Goal: Task Accomplishment & Management: Manage account settings

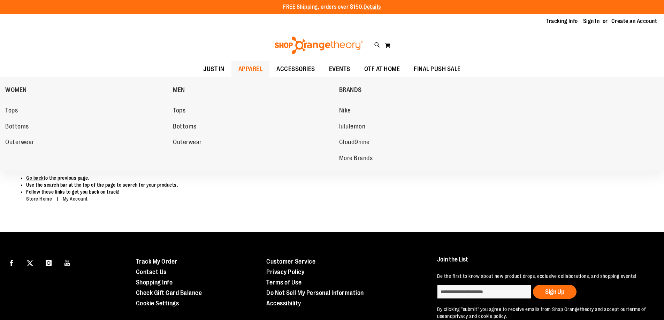
type input "**********"
click at [247, 67] on span "APPAREL" at bounding box center [250, 69] width 24 height 16
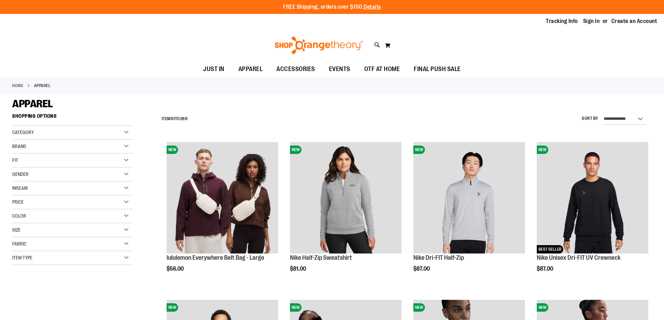
type input "**********"
click at [109, 129] on div "Category" at bounding box center [72, 133] width 121 height 14
click at [18, 146] on link "WOMEN" at bounding box center [68, 146] width 116 height 7
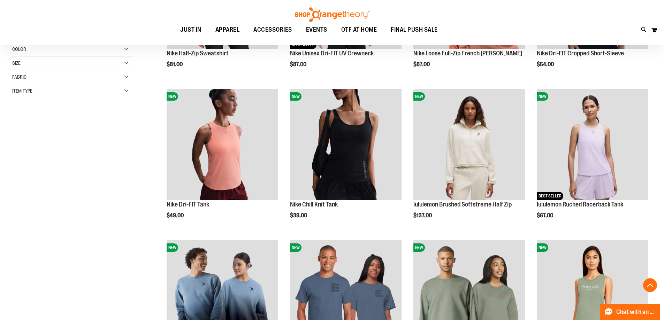
scroll to position [215, 0]
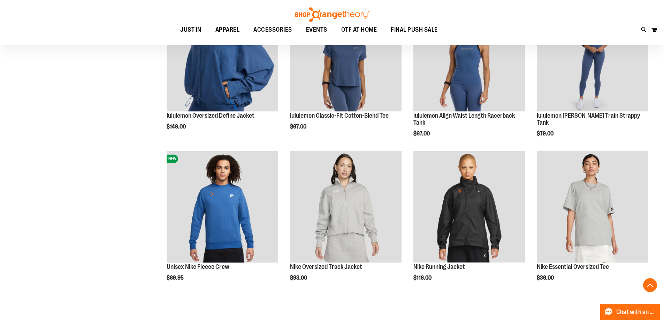
scroll to position [598, 0]
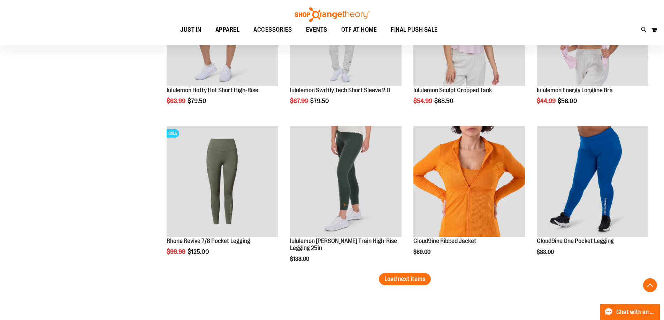
scroll to position [1259, 0]
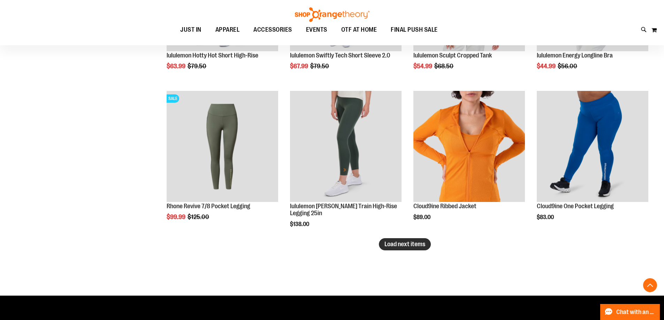
click at [411, 245] on span "Load next items" at bounding box center [404, 244] width 41 height 7
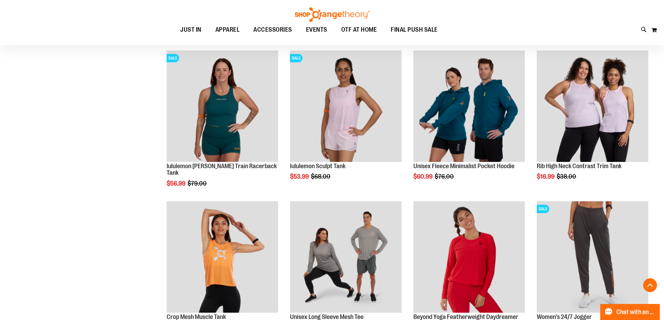
scroll to position [1673, 0]
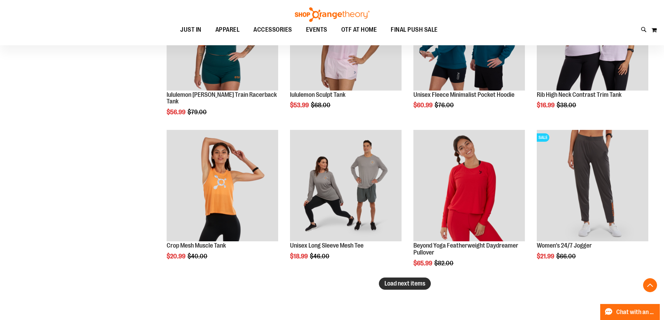
click at [418, 286] on span "Load next items" at bounding box center [404, 283] width 41 height 7
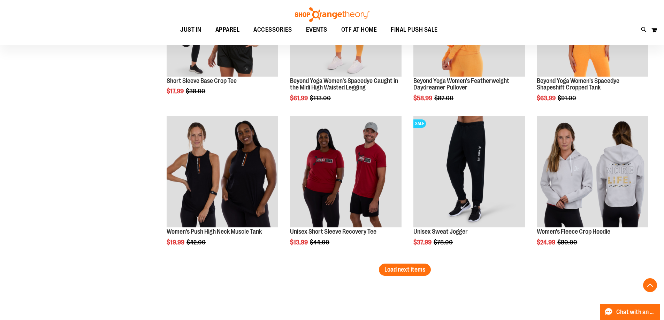
scroll to position [2161, 0]
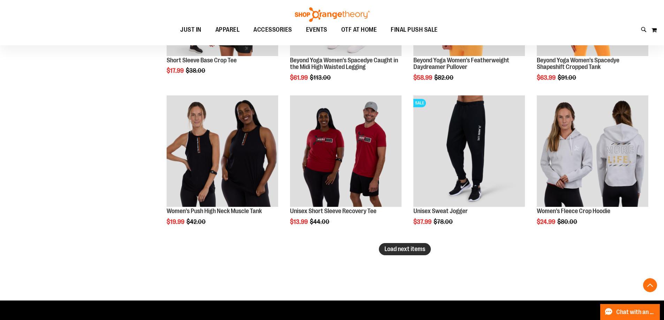
click at [391, 255] on button "Load next items" at bounding box center [405, 249] width 52 height 12
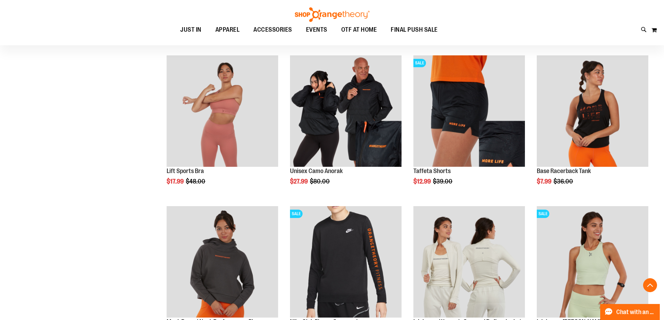
scroll to position [2614, 0]
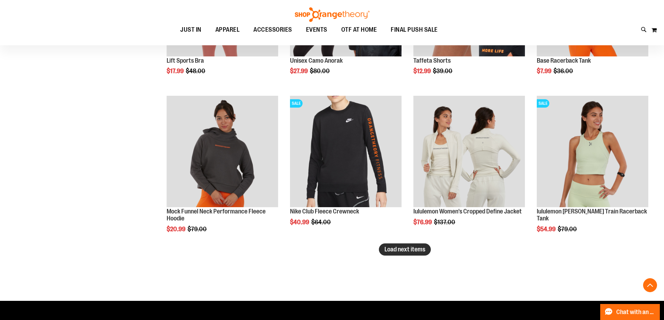
click at [417, 250] on span "Load next items" at bounding box center [404, 249] width 41 height 7
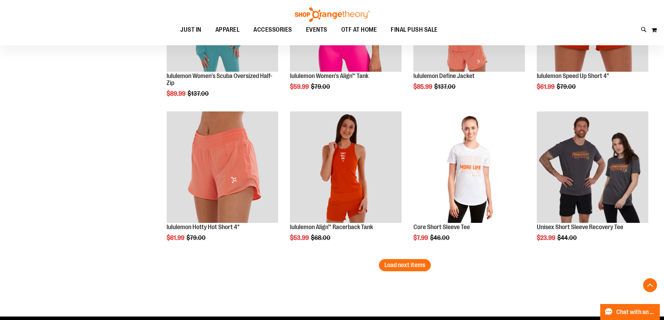
scroll to position [3066, 0]
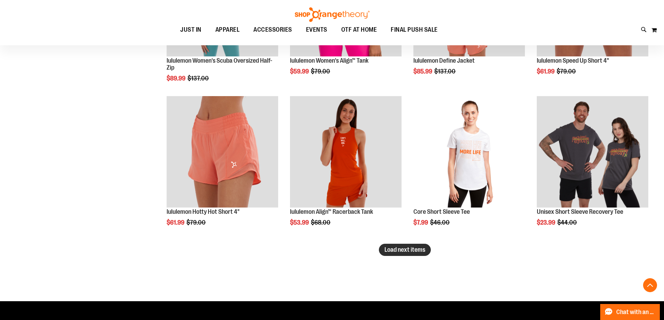
click at [404, 254] on button "Load next items" at bounding box center [405, 250] width 52 height 12
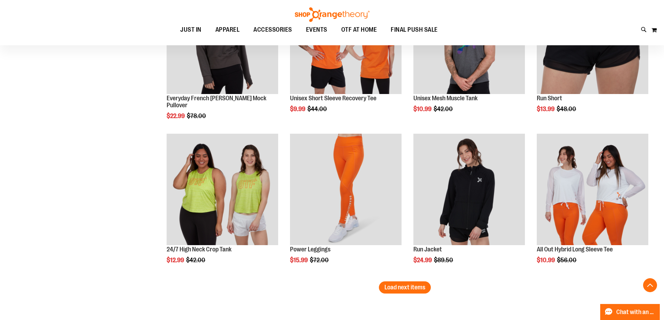
scroll to position [3519, 0]
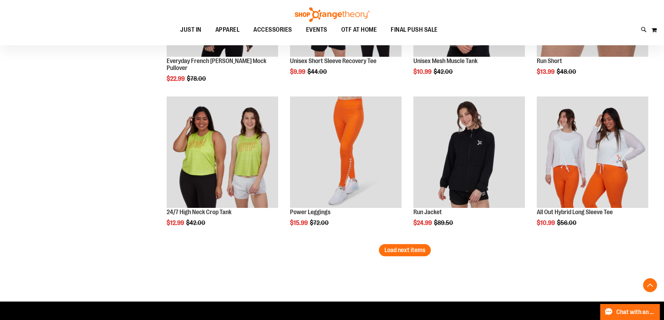
click at [394, 251] on span "Load next items" at bounding box center [404, 250] width 41 height 7
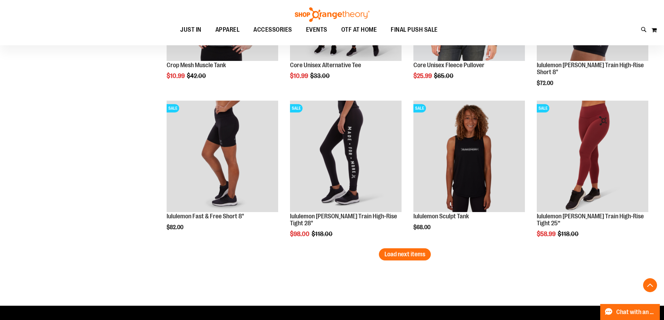
scroll to position [3972, 0]
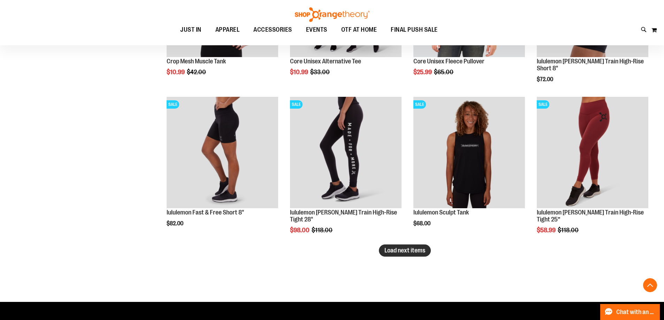
click at [419, 255] on button "Load next items" at bounding box center [405, 251] width 52 height 12
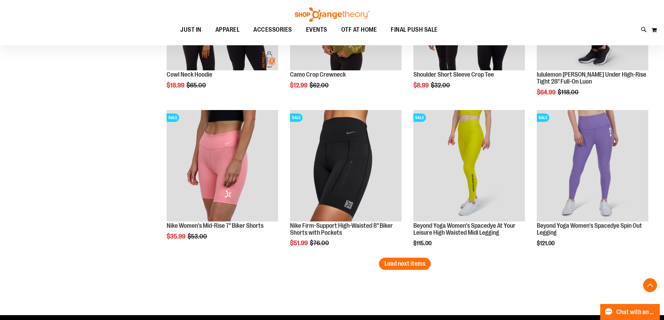
scroll to position [4425, 0]
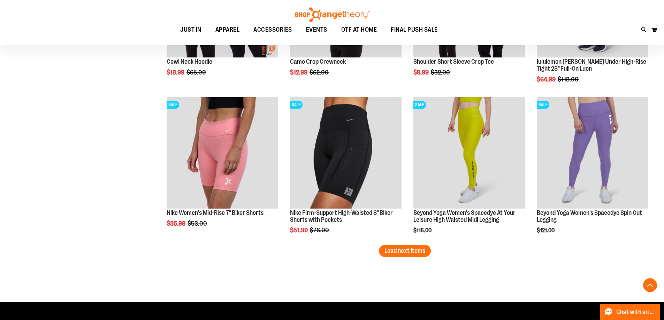
drag, startPoint x: 385, startPoint y: 251, endPoint x: 82, endPoint y: 224, distance: 304.2
click at [384, 250] on span "Load next items" at bounding box center [404, 250] width 41 height 7
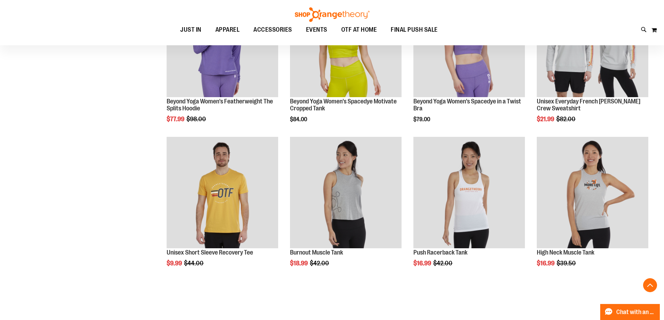
scroll to position [4704, 0]
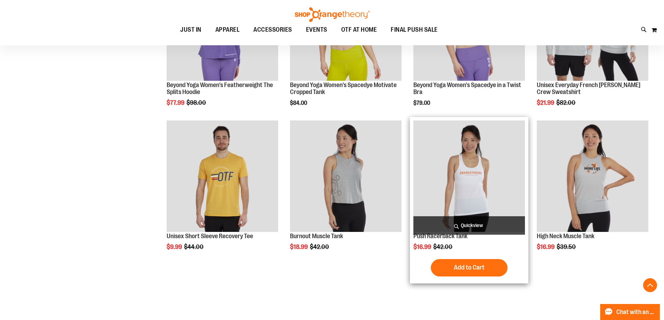
click at [471, 186] on img "product" at bounding box center [468, 176] width 111 height 111
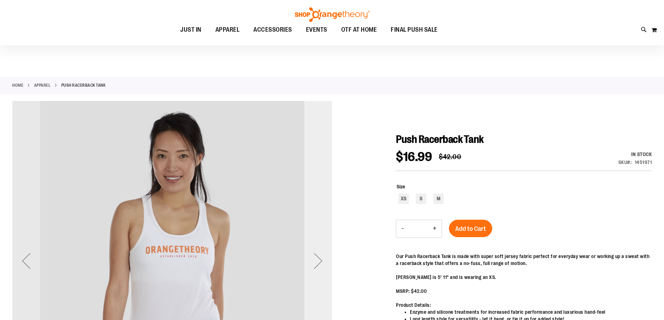
type input "**********"
click at [323, 247] on div "Next" at bounding box center [318, 261] width 28 height 28
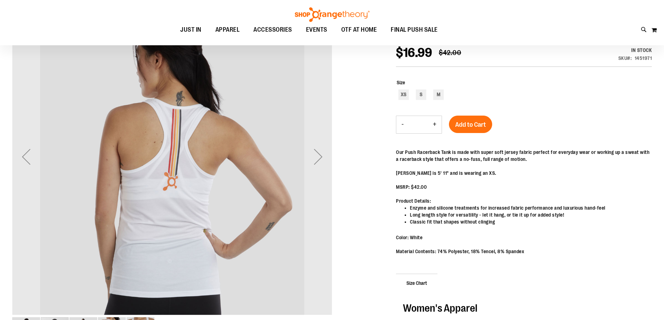
scroll to position [104, 0]
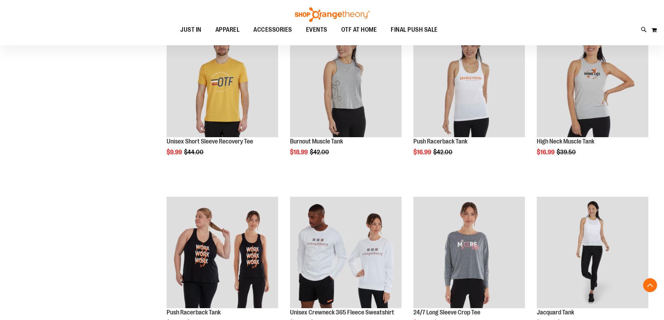
scroll to position [313, 0]
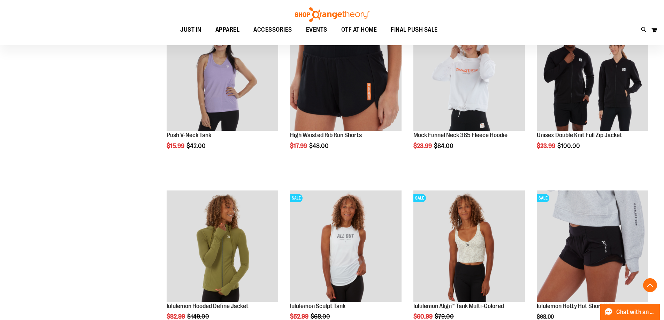
scroll to position [661, 0]
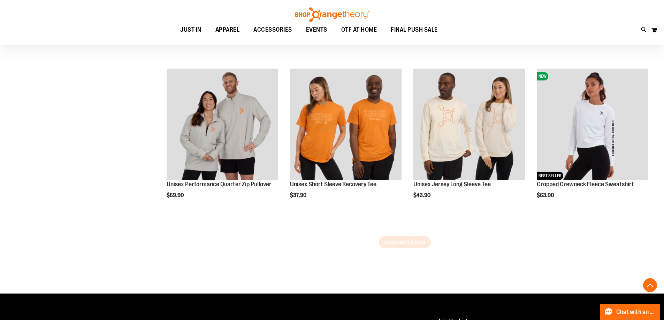
scroll to position [1463, 0]
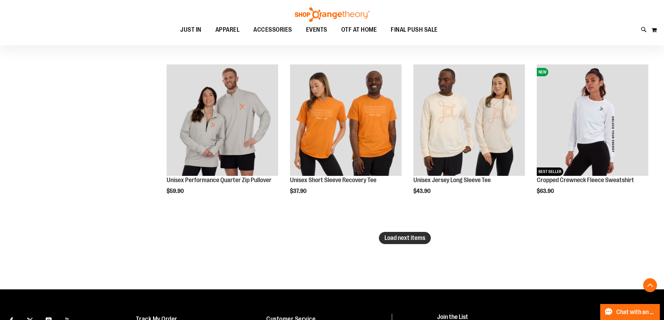
type input "**********"
click at [406, 243] on button "Load next items" at bounding box center [405, 238] width 52 height 12
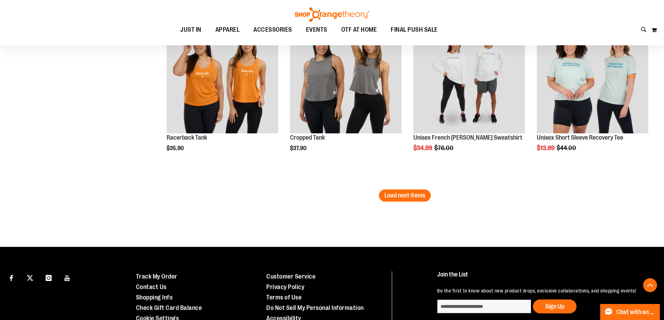
scroll to position [2020, 0]
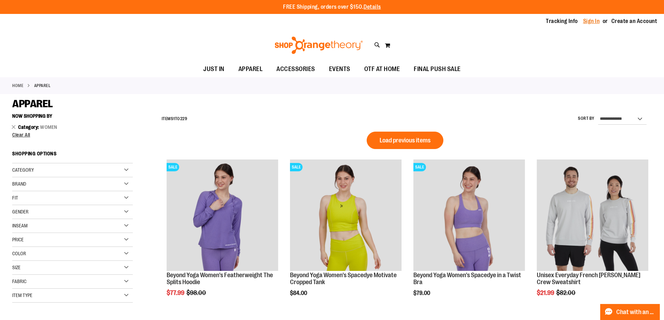
click at [596, 19] on link "Sign In" at bounding box center [591, 21] width 17 height 8
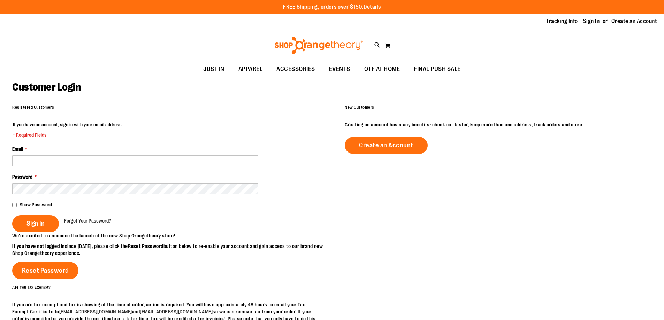
type input "**********"
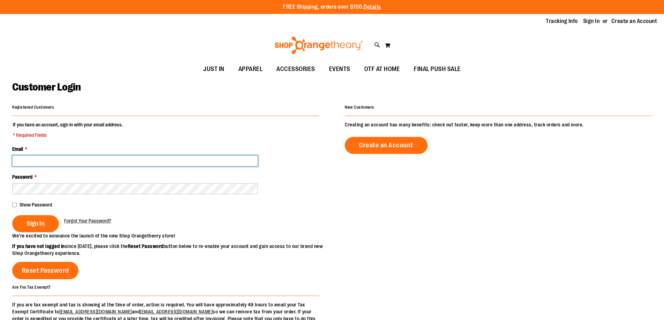
click at [77, 161] on input "Email *" at bounding box center [135, 160] width 246 height 11
type input "**********"
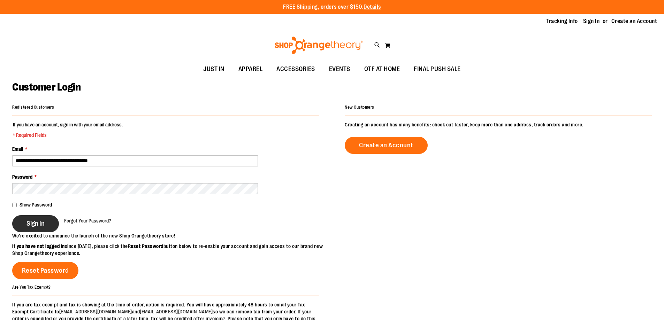
click at [33, 224] on span "Sign In" at bounding box center [35, 224] width 18 height 8
click at [27, 217] on button "Sign In" at bounding box center [35, 223] width 47 height 17
click at [42, 225] on span "Sign In" at bounding box center [35, 224] width 18 height 8
click at [42, 225] on div "Sign In" at bounding box center [38, 223] width 52 height 17
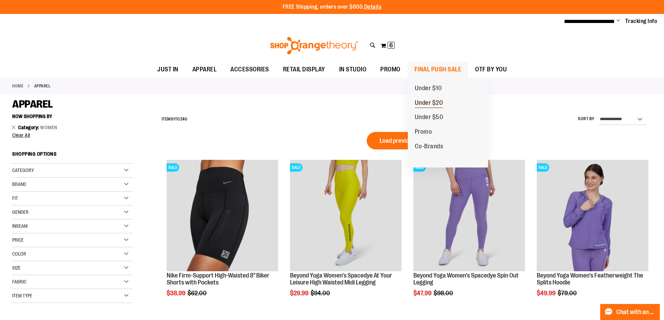
type input "**********"
click at [448, 71] on span "FINAL PUSH SALE" at bounding box center [437, 70] width 47 height 16
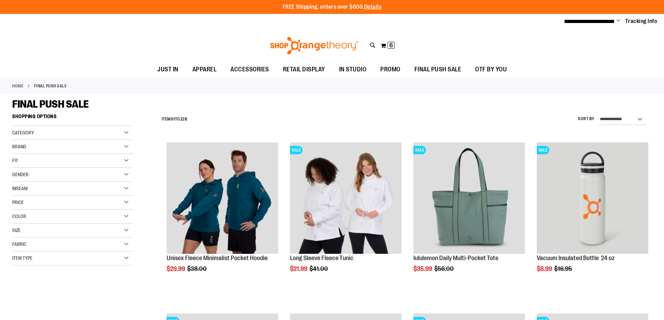
select select "*********"
click at [598, 114] on select "**********" at bounding box center [622, 119] width 48 height 11
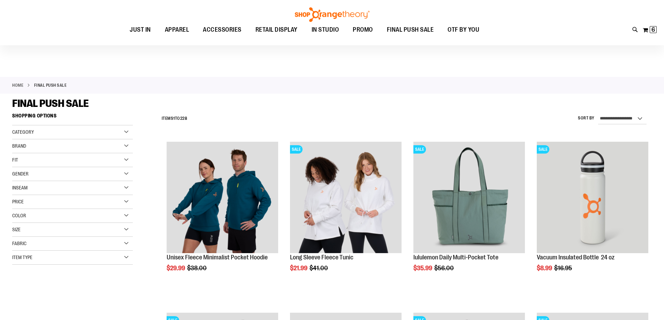
scroll to position [110, 0]
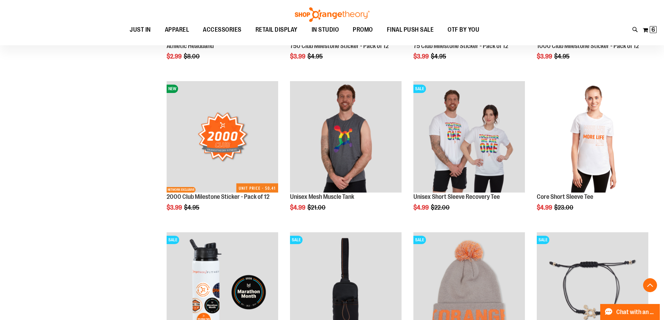
scroll to position [514, 0]
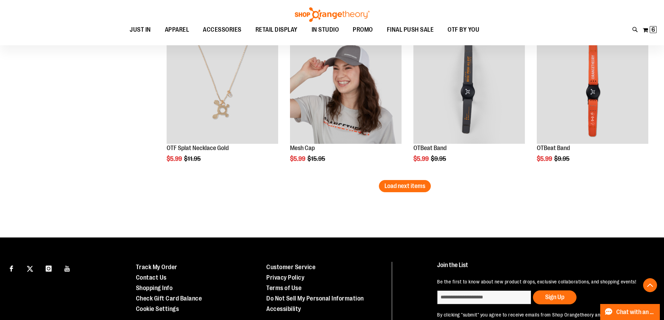
scroll to position [1352, 0]
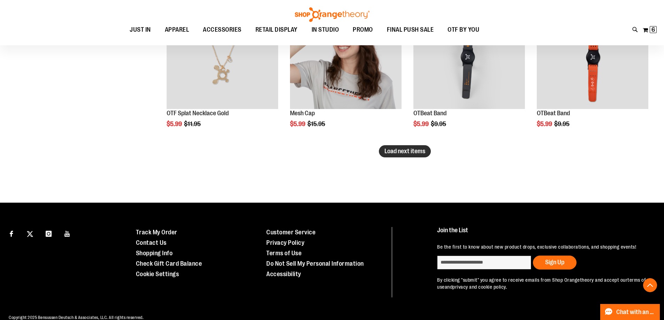
click at [393, 150] on span "Load next items" at bounding box center [404, 151] width 41 height 7
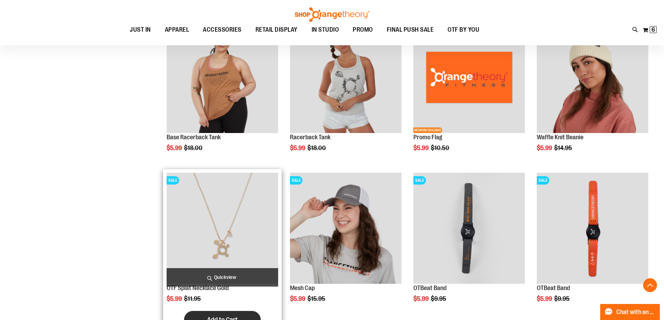
scroll to position [1177, 0]
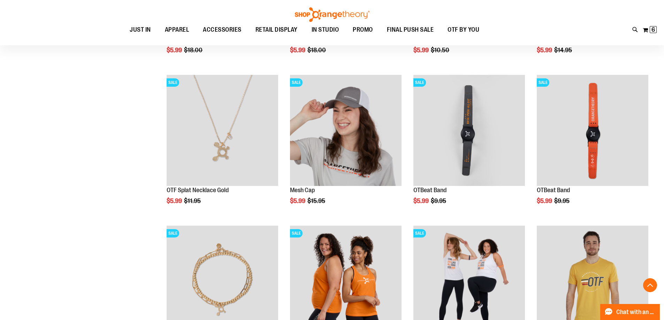
scroll to position [1317, 0]
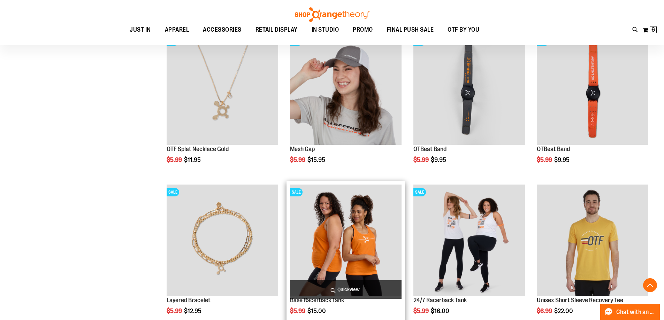
click at [340, 245] on img "product" at bounding box center [345, 240] width 111 height 111
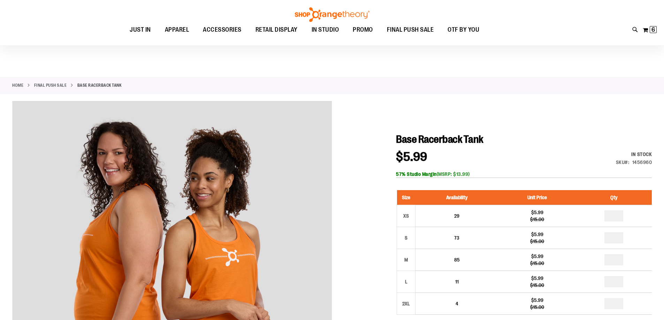
scroll to position [104, 0]
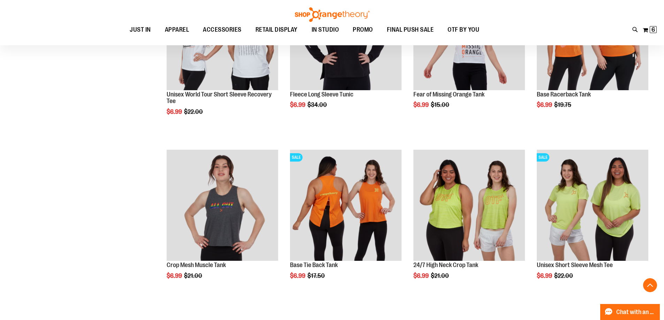
scroll to position [879, 0]
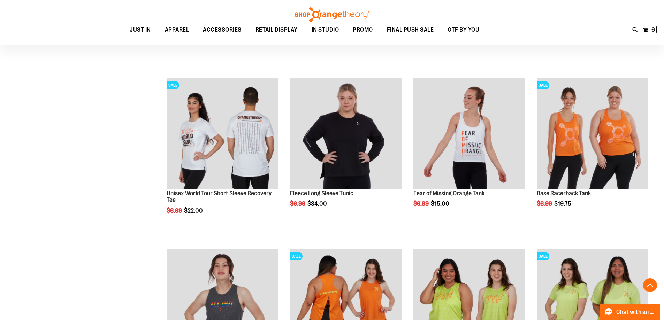
scroll to position [809, 0]
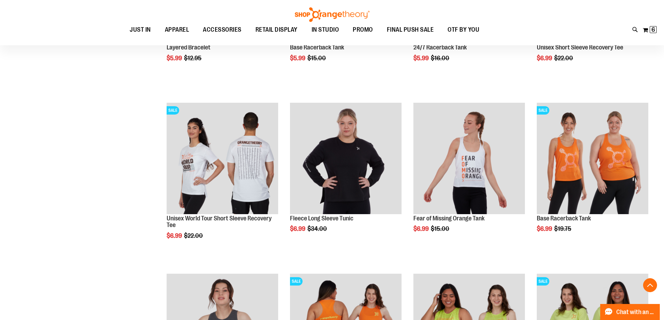
scroll to position [740, 0]
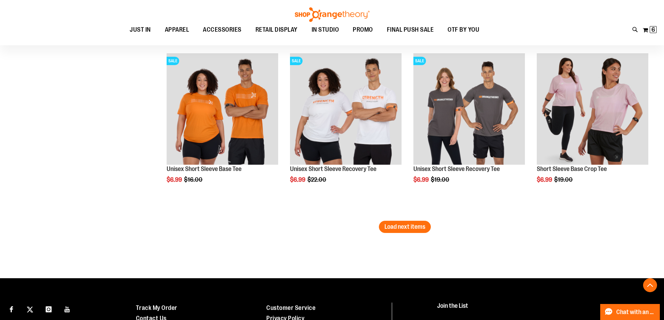
scroll to position [1506, 0]
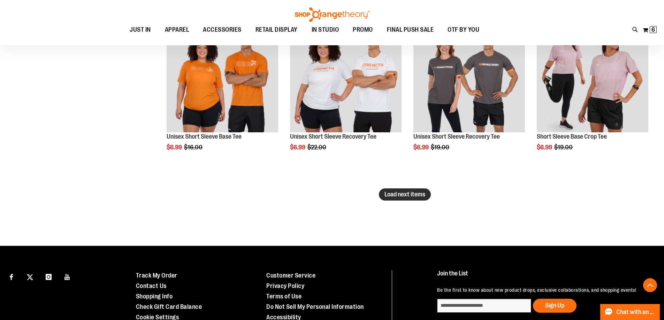
type input "**********"
click at [396, 193] on span "Load next items" at bounding box center [404, 194] width 41 height 7
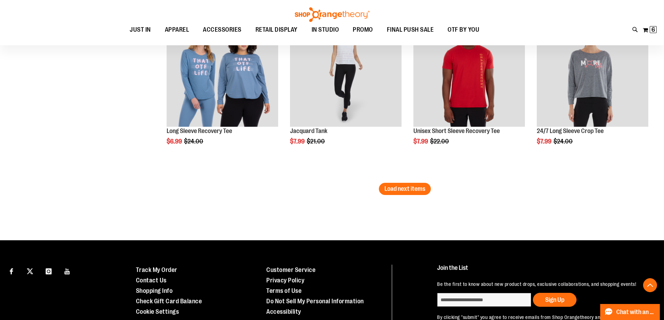
scroll to position [2029, 0]
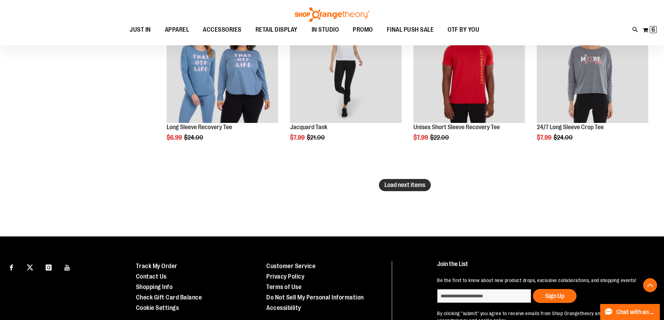
click at [388, 183] on span "Load next items" at bounding box center [404, 184] width 41 height 7
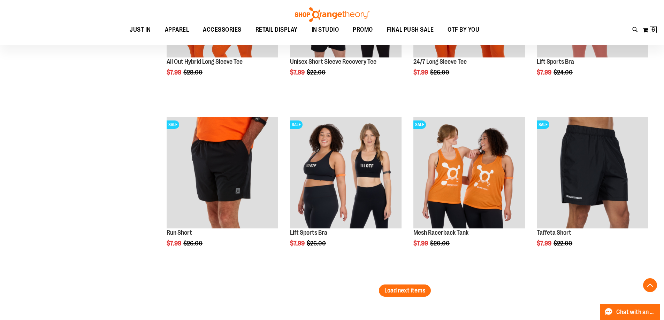
scroll to position [2481, 0]
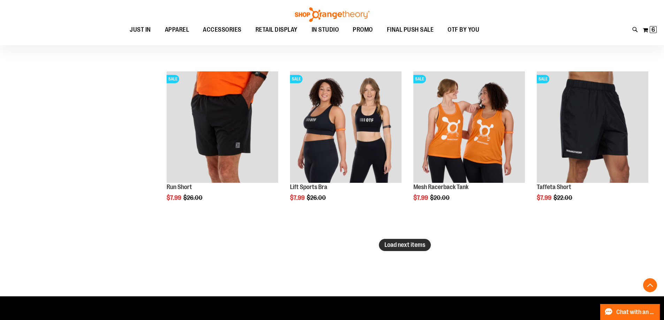
click at [389, 246] on span "Load next items" at bounding box center [404, 244] width 41 height 7
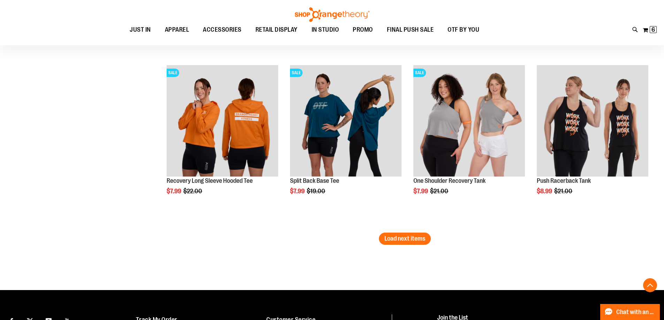
scroll to position [3039, 0]
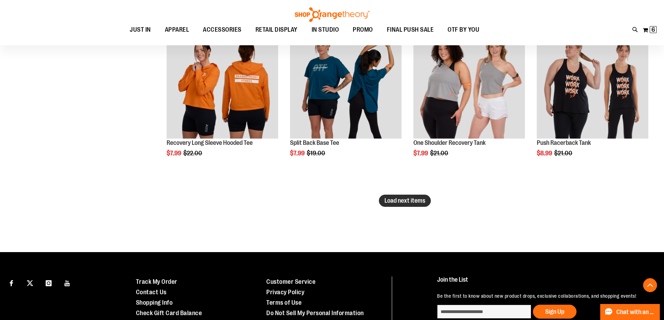
click at [382, 202] on button "Load next items" at bounding box center [405, 201] width 52 height 12
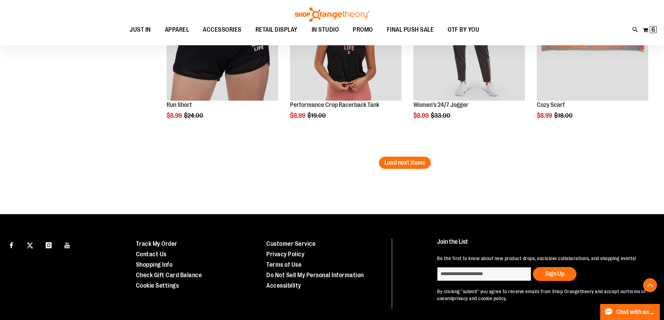
scroll to position [3596, 0]
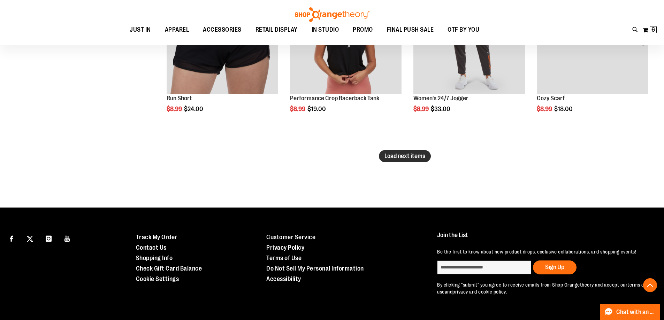
click at [394, 155] on span "Load next items" at bounding box center [404, 156] width 41 height 7
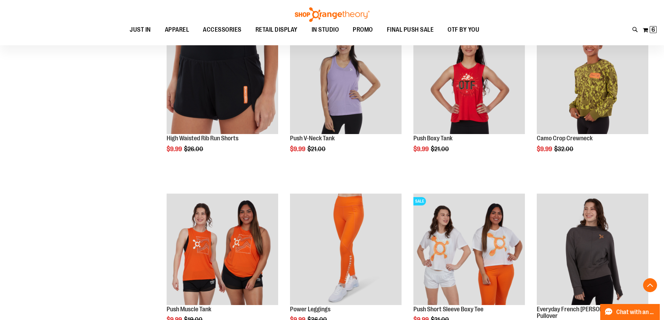
scroll to position [3979, 0]
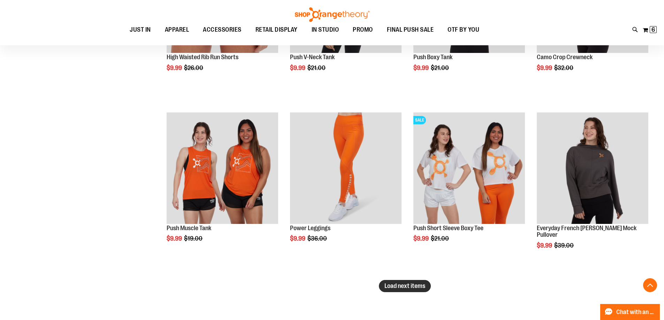
click at [415, 282] on span "Load next items" at bounding box center [404, 285] width 41 height 7
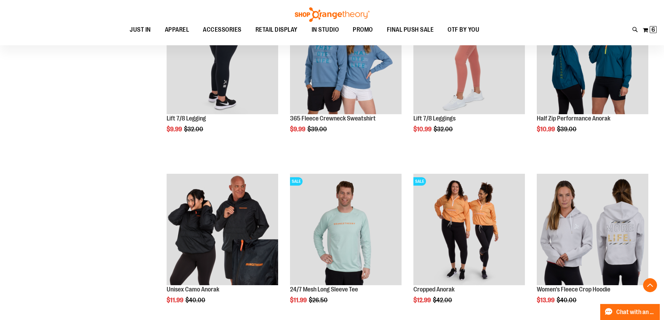
scroll to position [4467, 0]
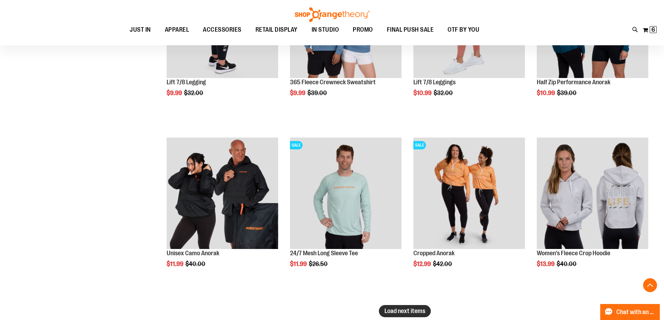
click at [416, 313] on span "Load next items" at bounding box center [404, 311] width 41 height 7
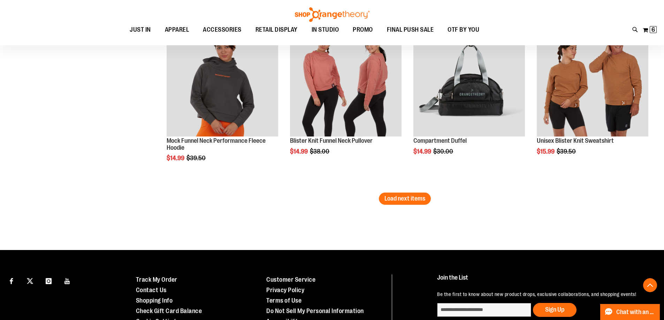
scroll to position [5094, 0]
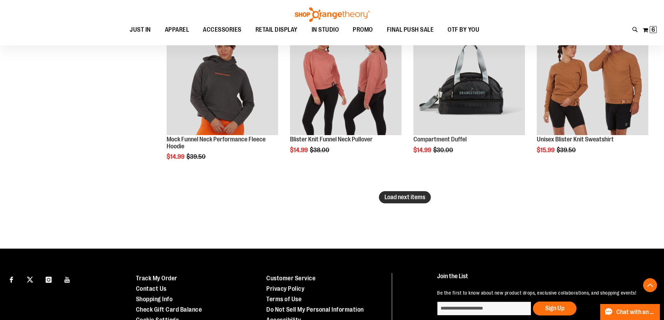
click at [414, 203] on button "Load next items" at bounding box center [405, 197] width 52 height 12
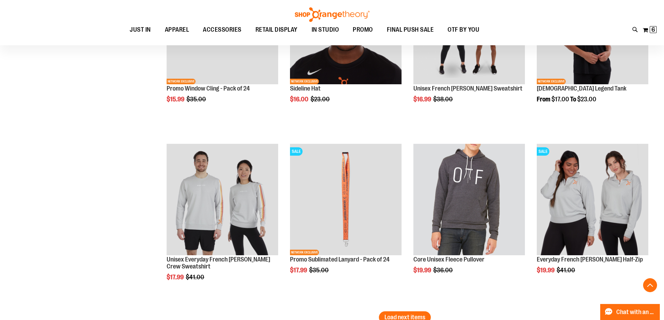
scroll to position [5546, 0]
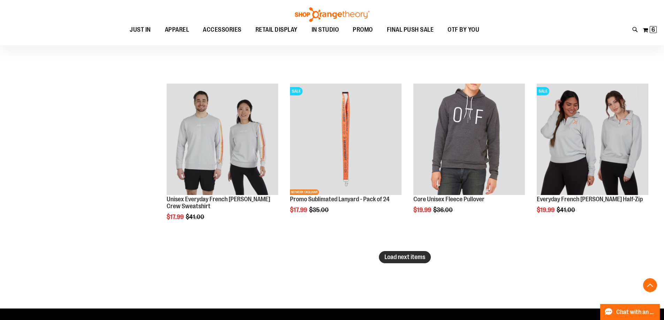
click at [401, 252] on button "Load next items" at bounding box center [405, 257] width 52 height 12
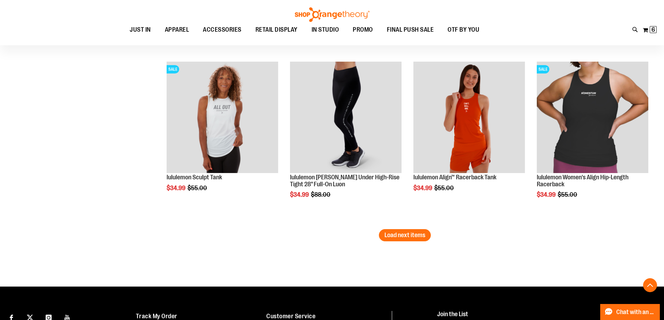
scroll to position [6104, 0]
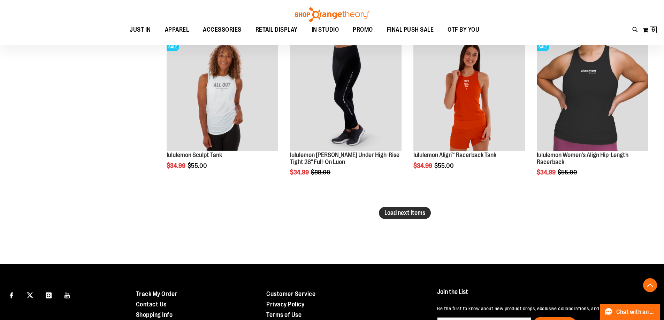
click at [408, 214] on span "Load next items" at bounding box center [404, 212] width 41 height 7
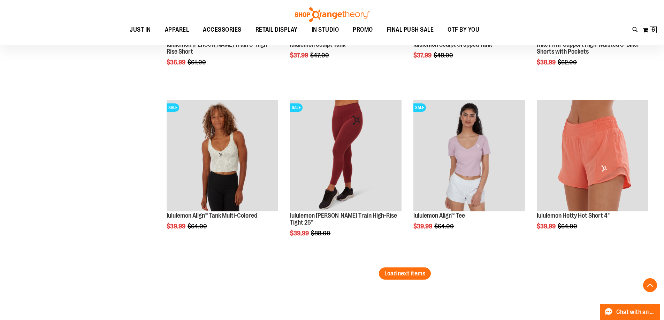
scroll to position [6557, 0]
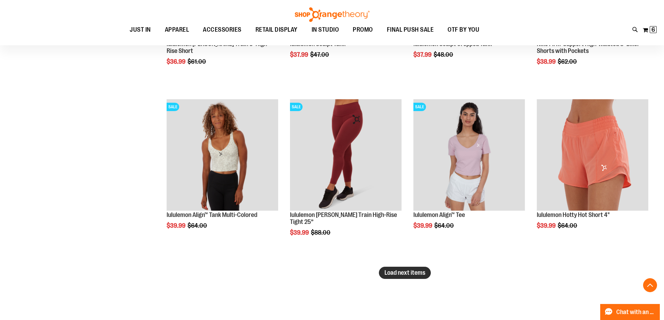
click at [412, 275] on span "Load next items" at bounding box center [404, 272] width 41 height 7
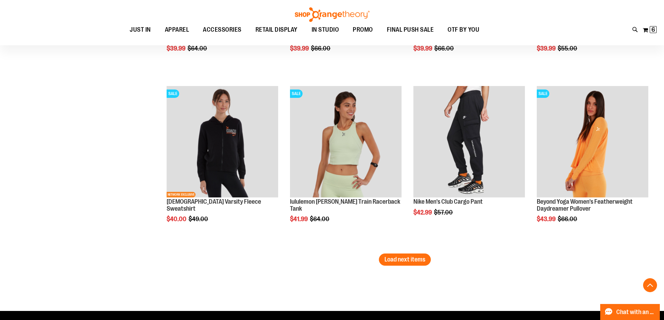
scroll to position [7114, 0]
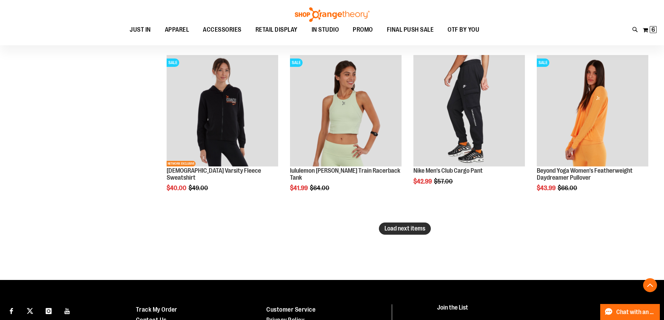
click at [404, 224] on button "Load next items" at bounding box center [405, 229] width 52 height 12
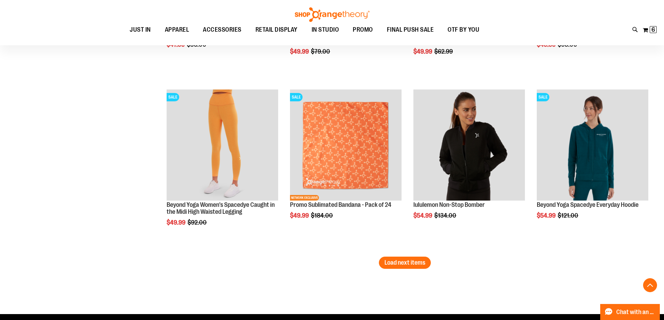
scroll to position [7601, 0]
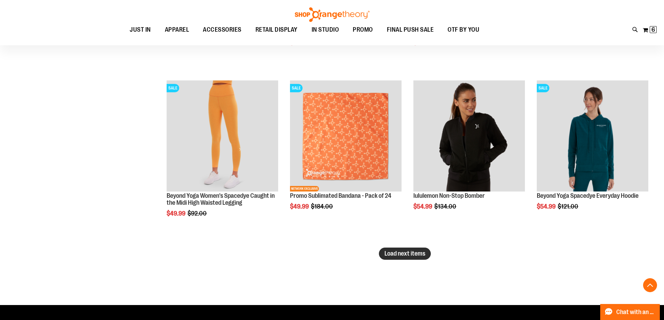
click at [395, 256] on span "Load next items" at bounding box center [404, 253] width 41 height 7
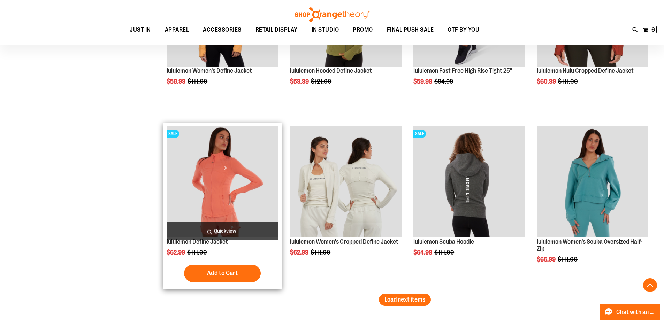
scroll to position [8089, 0]
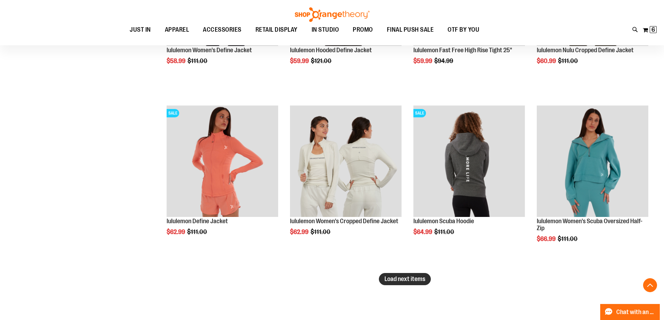
click at [393, 281] on span "Load next items" at bounding box center [404, 279] width 41 height 7
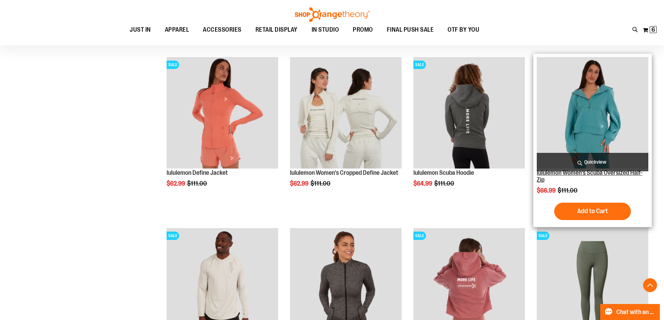
scroll to position [8124, 0]
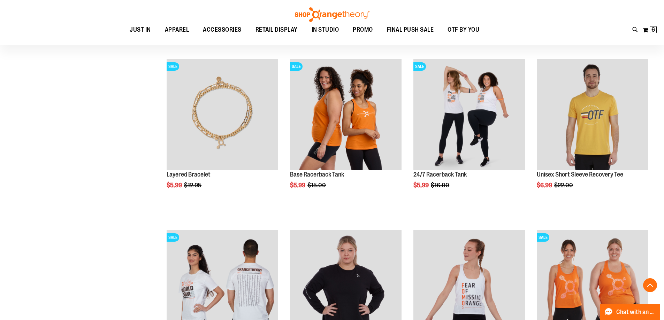
scroll to position [490, 0]
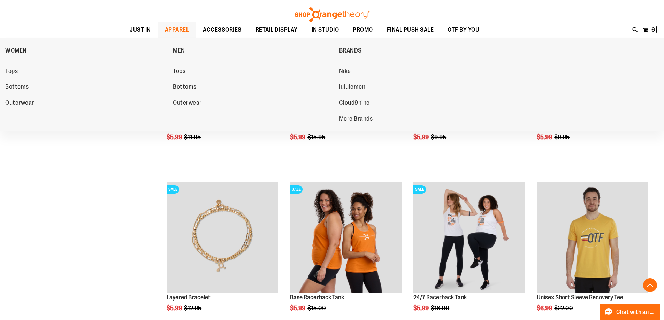
click at [173, 33] on span "APPAREL" at bounding box center [177, 30] width 24 height 16
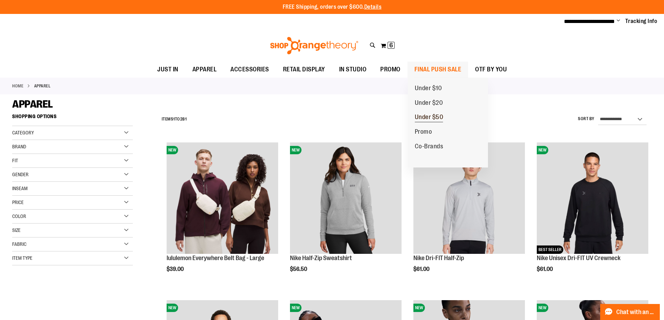
type input "**********"
click at [424, 118] on span "Under $50" at bounding box center [428, 118] width 29 height 9
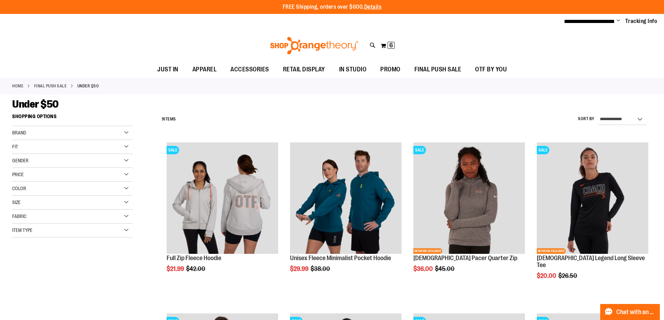
type input "**********"
click at [124, 130] on div "Brand" at bounding box center [72, 133] width 121 height 14
drag, startPoint x: 603, startPoint y: 18, endPoint x: 595, endPoint y: 24, distance: 9.7
click at [596, 26] on div "**********" at bounding box center [332, 21] width 664 height 15
click at [617, 18] on span "Change" at bounding box center [617, 21] width 3 height 7
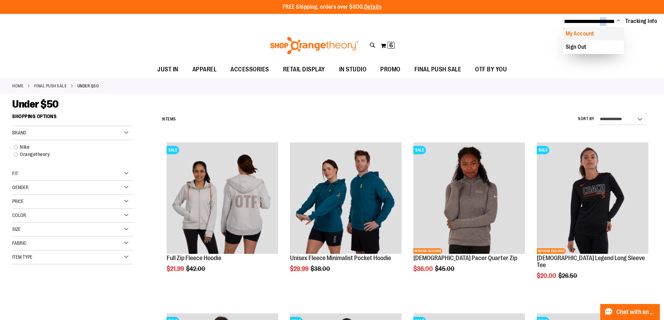
click at [581, 29] on link "My Account" at bounding box center [593, 33] width 61 height 13
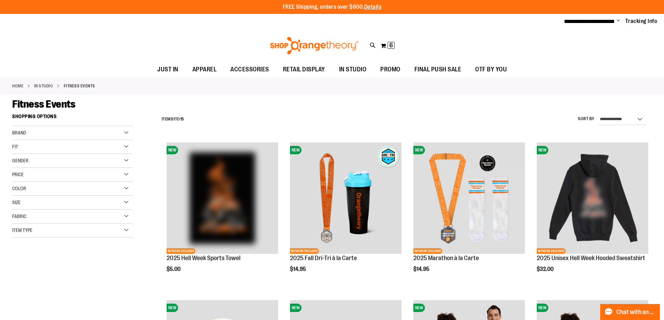
type input "**********"
click at [618, 19] on span "Change" at bounding box center [617, 21] width 3 height 7
click at [588, 46] on link "Sign Out" at bounding box center [593, 46] width 61 height 13
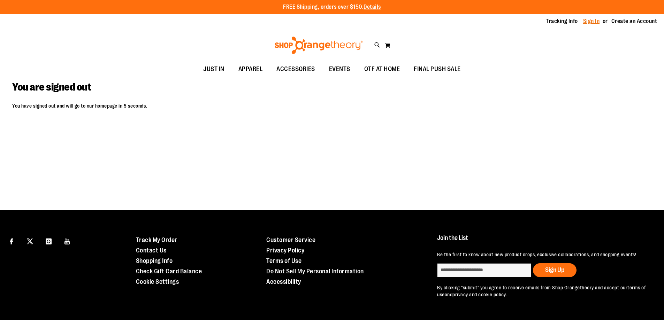
type input "**********"
click at [592, 22] on link "Sign In" at bounding box center [591, 21] width 17 height 8
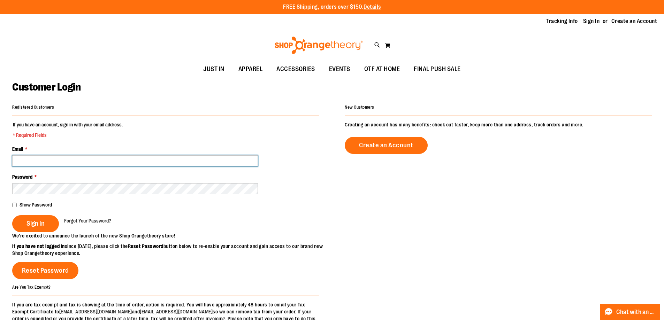
type input "**********"
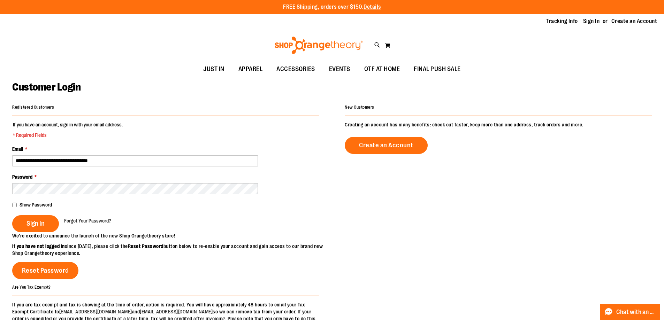
type input "**********"
